Goal: Check status: Check status

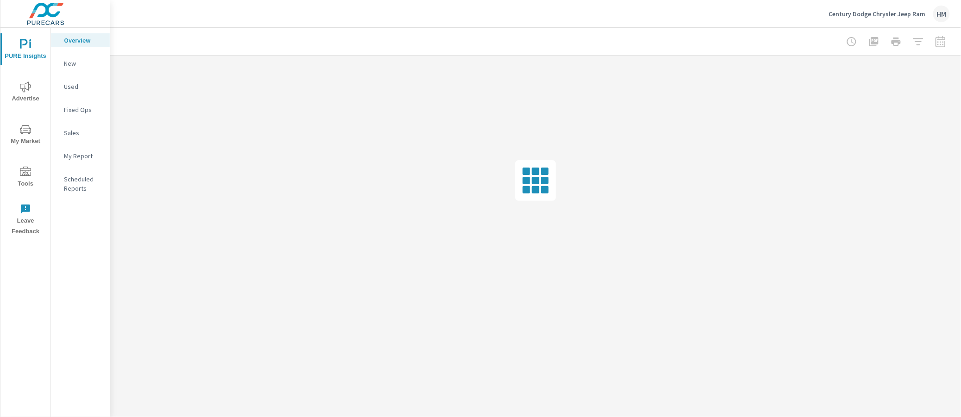
click at [26, 93] on icon "nav menu" at bounding box center [25, 87] width 11 height 11
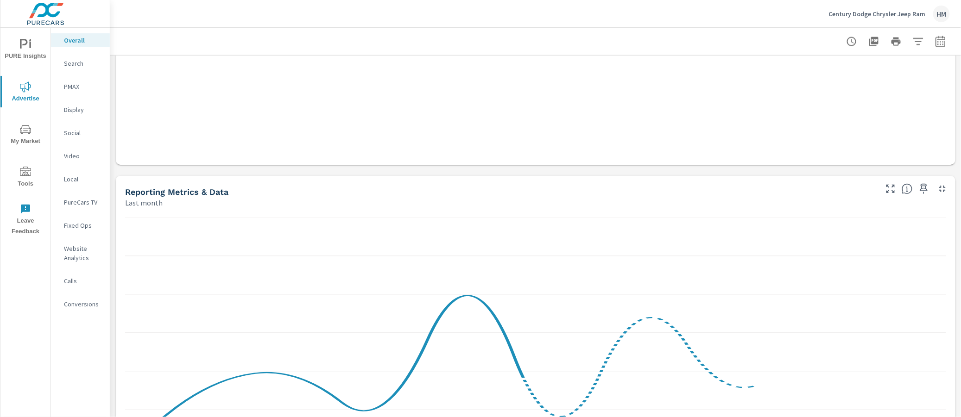
scroll to position [746, 0]
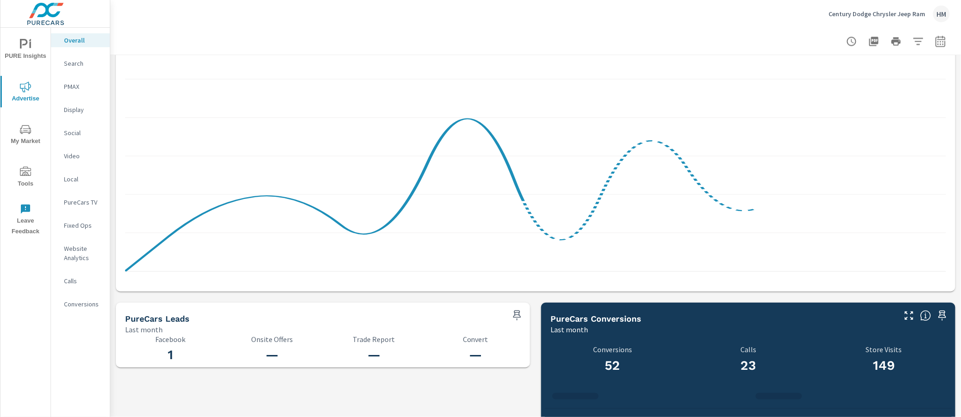
click at [940, 41] on icon "button" at bounding box center [940, 41] width 11 height 11
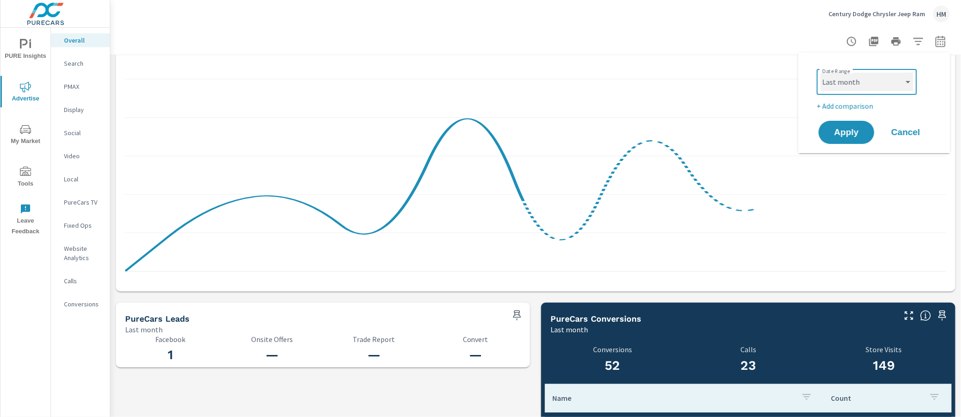
select select "Month to date"
click at [847, 132] on span "Apply" at bounding box center [847, 132] width 38 height 9
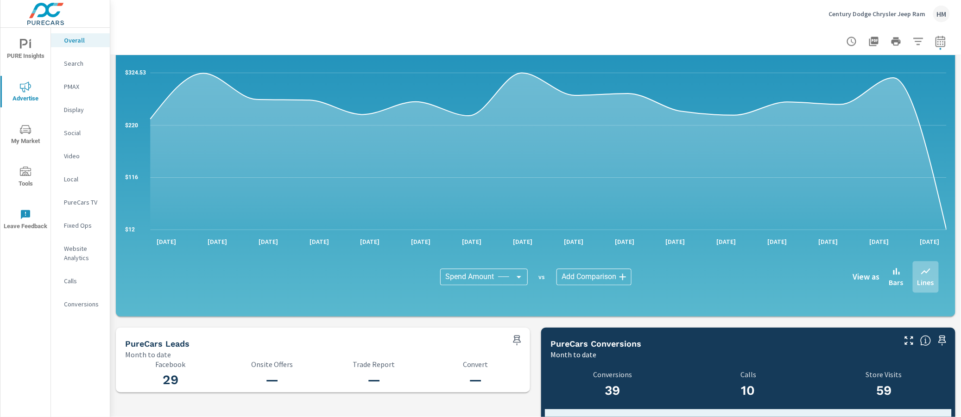
scroll to position [929, 0]
